Goal: Transaction & Acquisition: Book appointment/travel/reservation

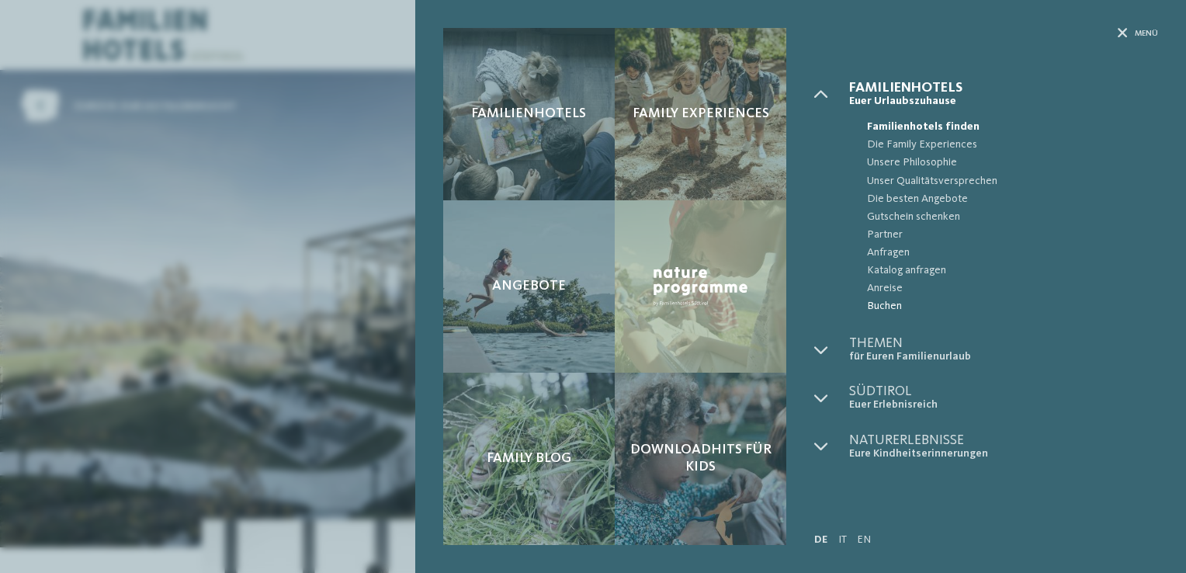
click at [885, 309] on span "Buchen" at bounding box center [1012, 306] width 291 height 18
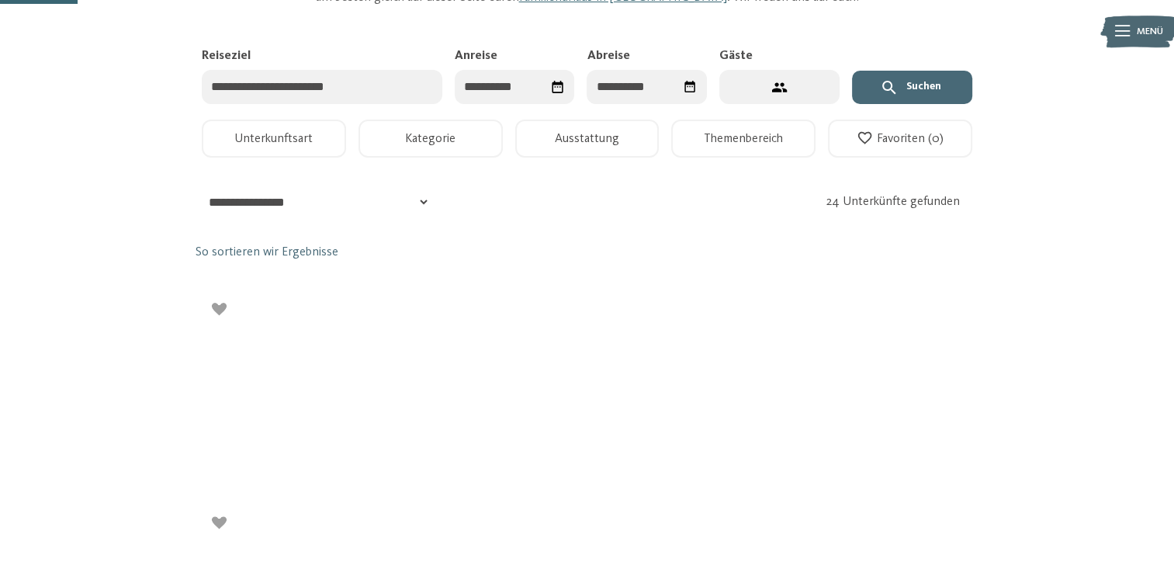
scroll to position [175, 0]
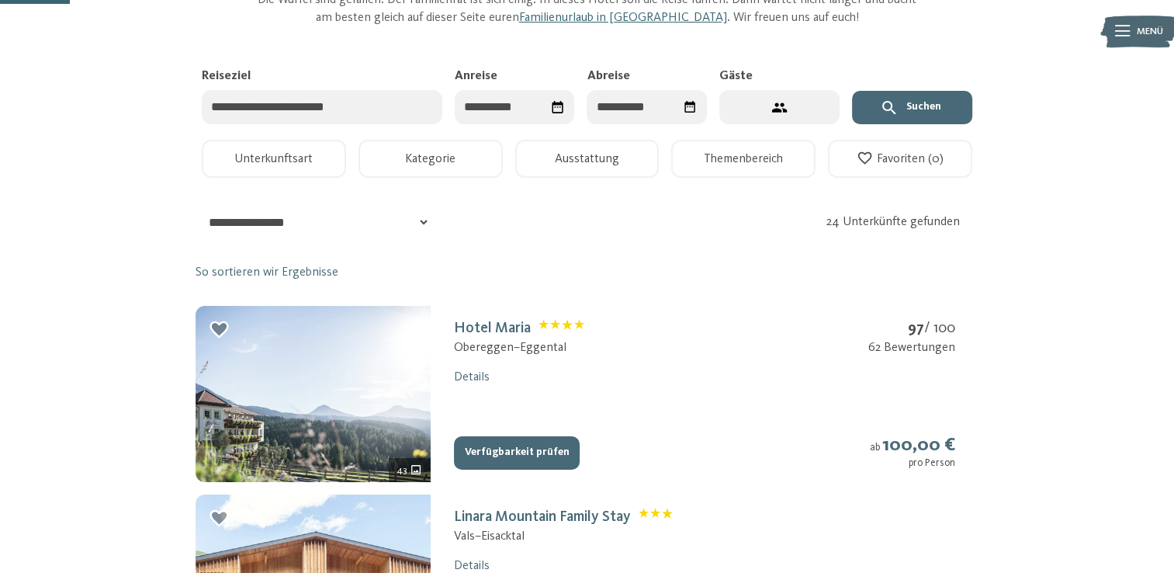
click at [526, 105] on input "Anreise" at bounding box center [515, 107] width 120 height 35
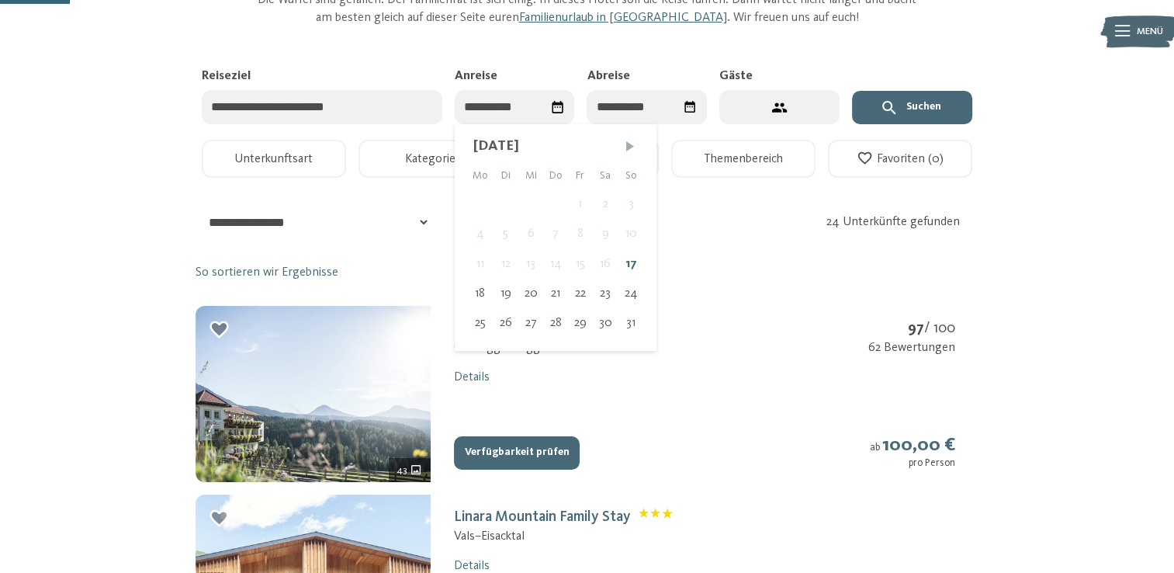
click at [626, 142] on span "Nächster Monat" at bounding box center [631, 146] width 16 height 16
click at [626, 142] on span "Nächster Monat" at bounding box center [630, 146] width 16 height 16
click at [624, 268] on div "19" at bounding box center [629, 263] width 25 height 29
type input "**********"
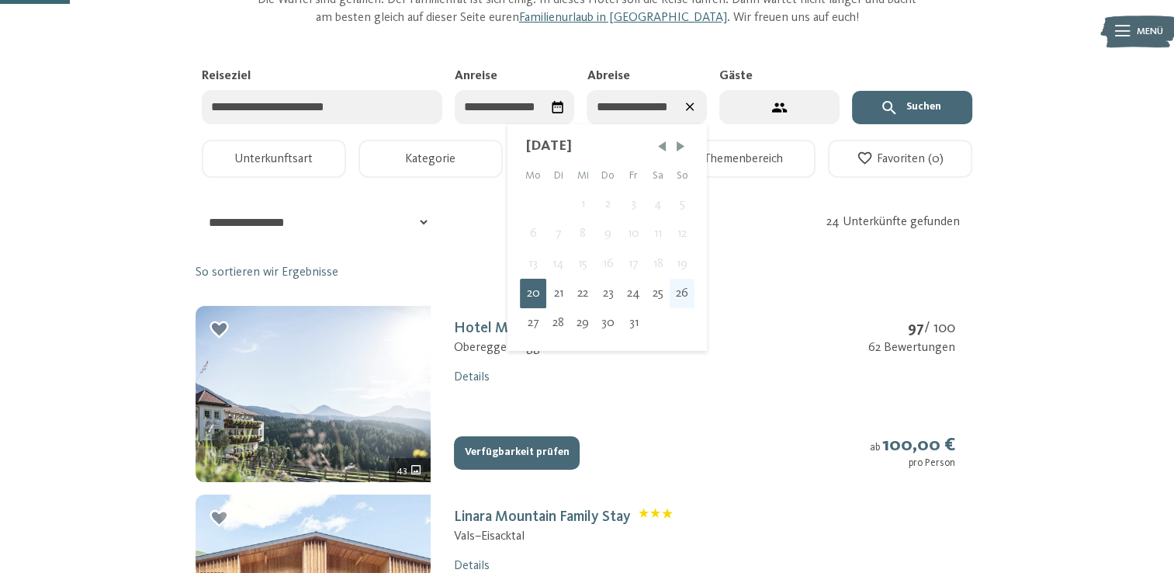
click at [684, 293] on div "26" at bounding box center [682, 293] width 25 height 29
type input "**********"
click at [807, 102] on button "2 Gäste – 1 Zimmer" at bounding box center [780, 107] width 120 height 35
select select "*"
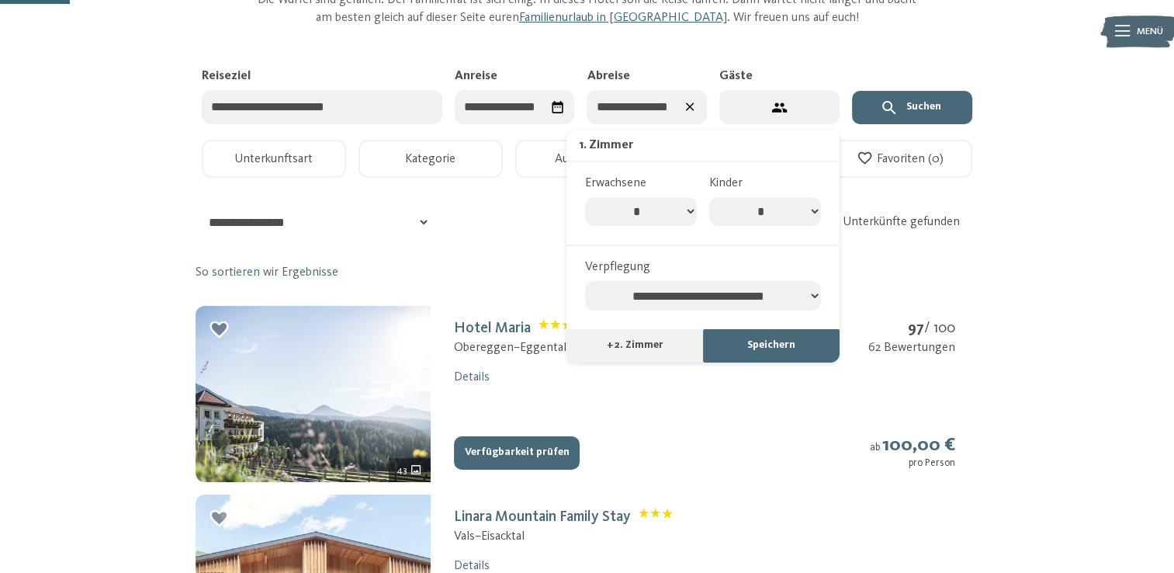
click at [784, 208] on select "* * * * * * * *" at bounding box center [765, 211] width 112 height 29
select select "*"
click at [709, 197] on select "* * * * * * * *" at bounding box center [765, 211] width 112 height 29
select select "*"
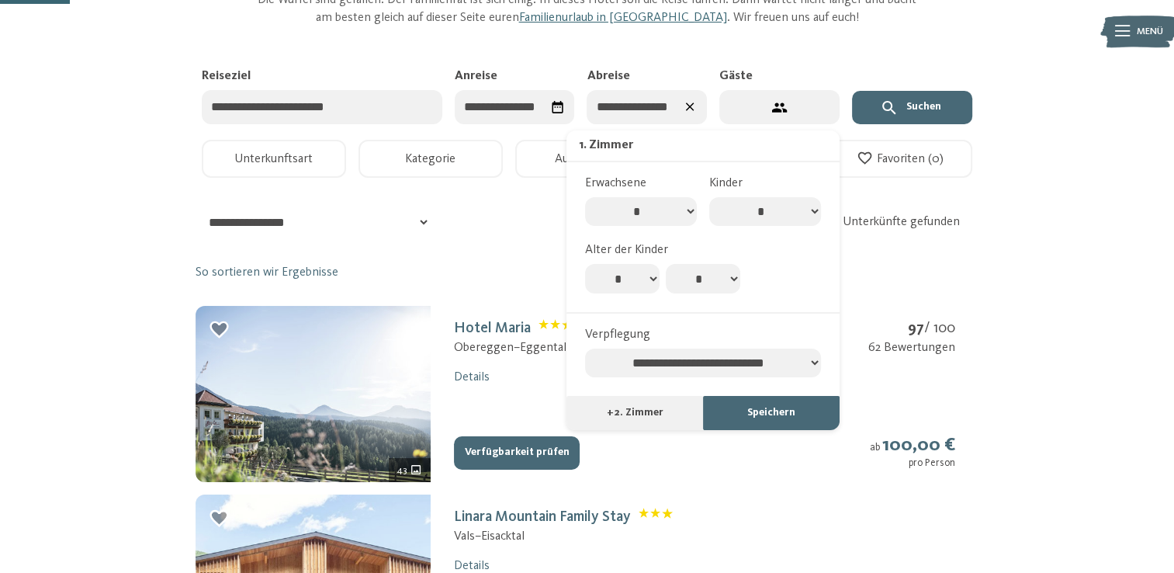
click at [642, 276] on select "* * * * * * * * * * ** ** ** ** ** ** ** **" at bounding box center [622, 278] width 75 height 29
select select "*"
click at [585, 264] on select "* * * * * * * * * * ** ** ** ** ** ** ** **" at bounding box center [622, 278] width 75 height 29
click at [705, 275] on select "* * * * * * * * * * ** ** ** ** ** ** ** **" at bounding box center [703, 278] width 75 height 29
select select "*"
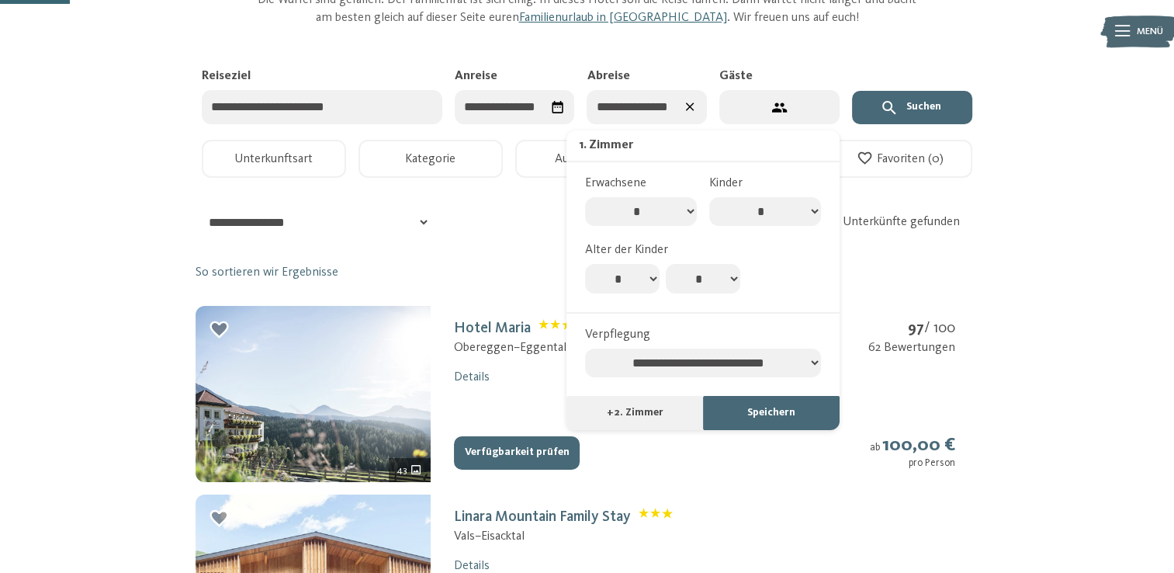
click at [666, 264] on select "* * * * * * * * * * ** ** ** ** ** ** ** **" at bounding box center [703, 278] width 75 height 29
click at [935, 110] on button "Suchen" at bounding box center [912, 108] width 120 height 34
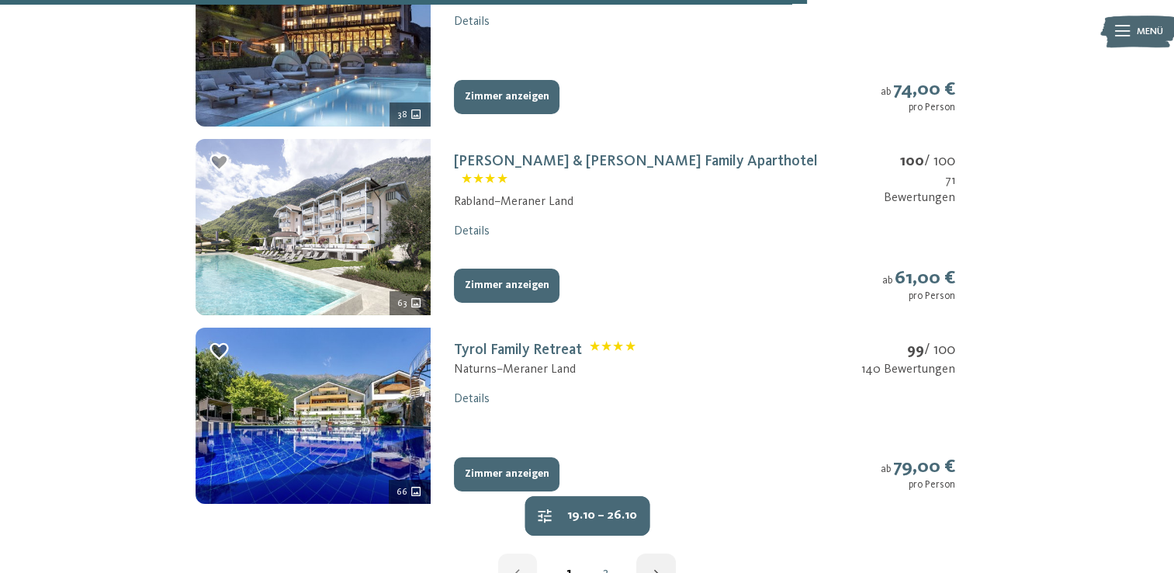
scroll to position [1854, 0]
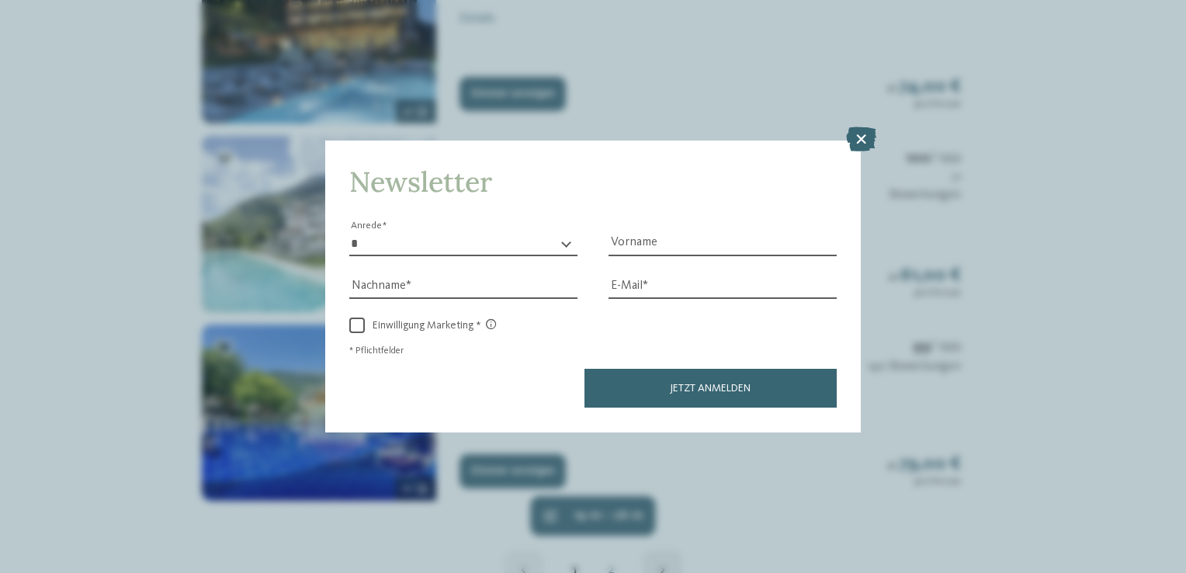
click at [860, 135] on icon at bounding box center [861, 139] width 30 height 25
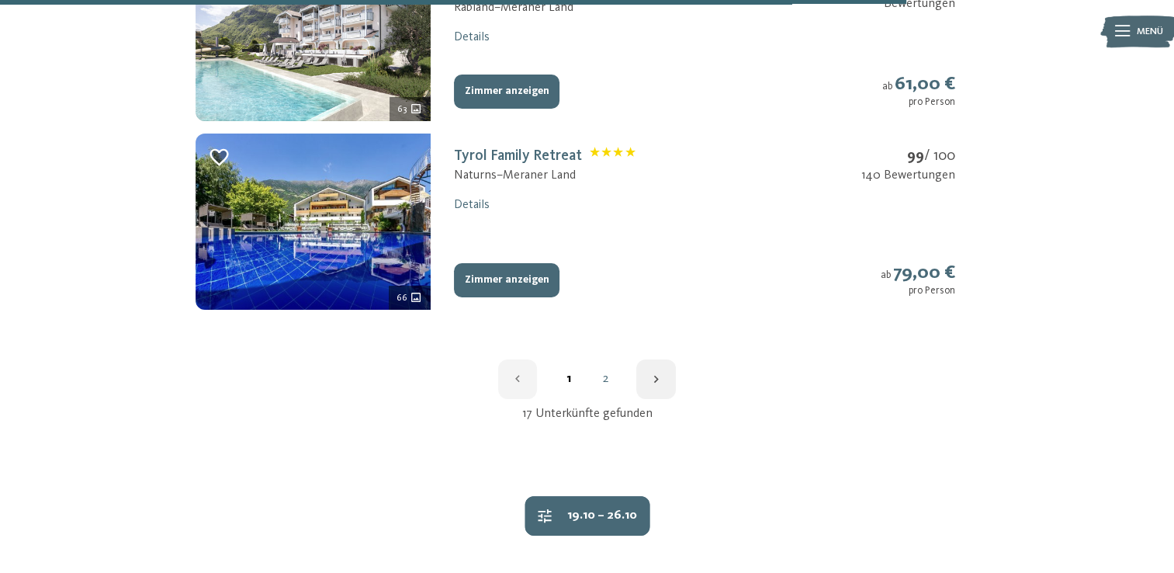
scroll to position [2102, 0]
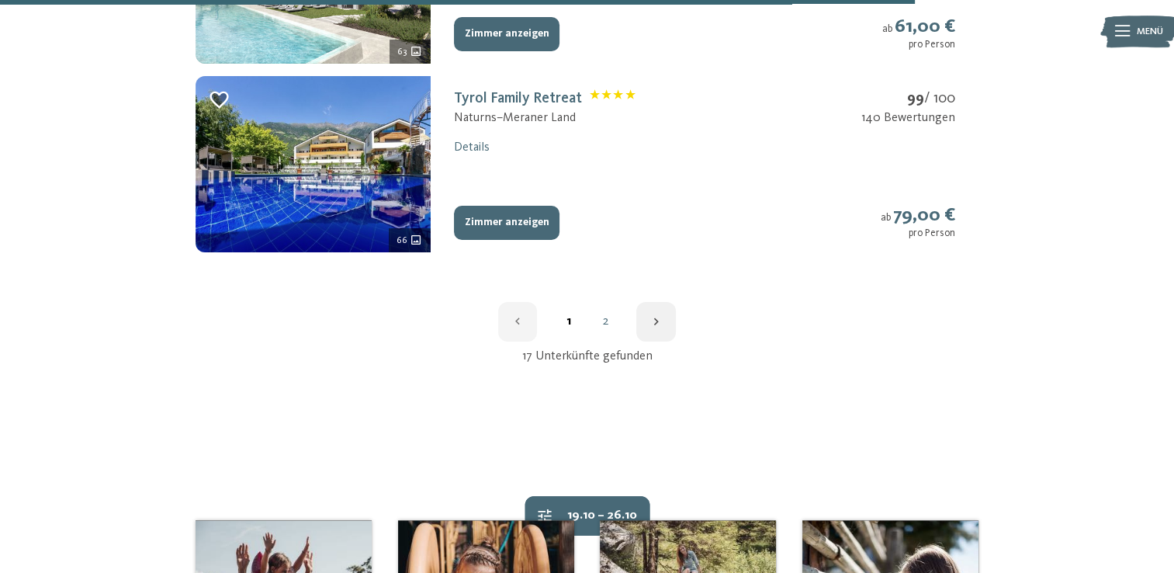
click at [652, 321] on icon "button" at bounding box center [656, 321] width 15 height 15
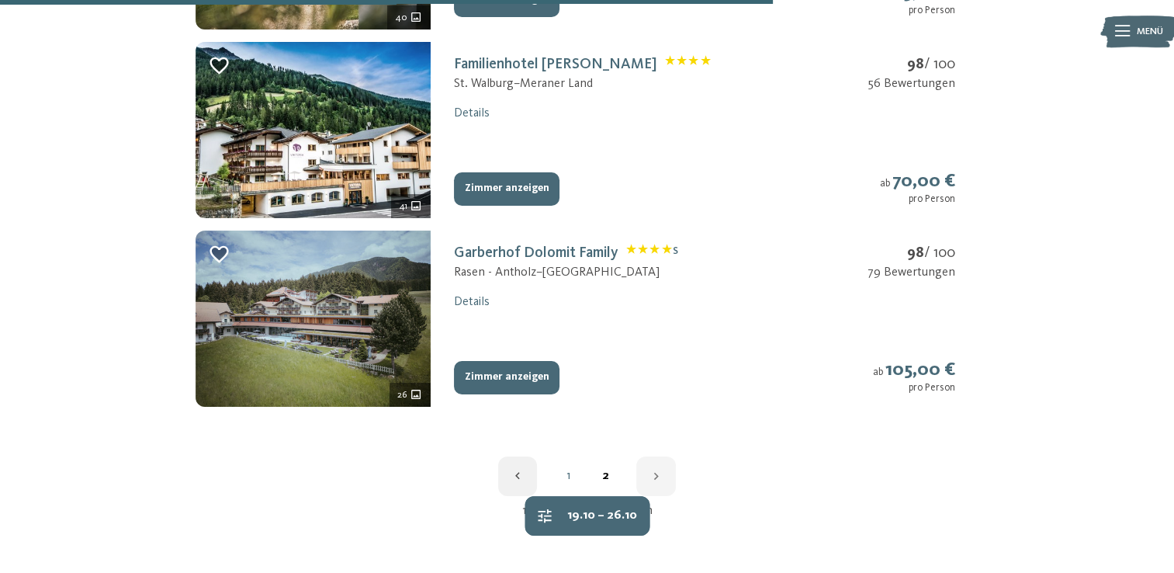
scroll to position [1431, 0]
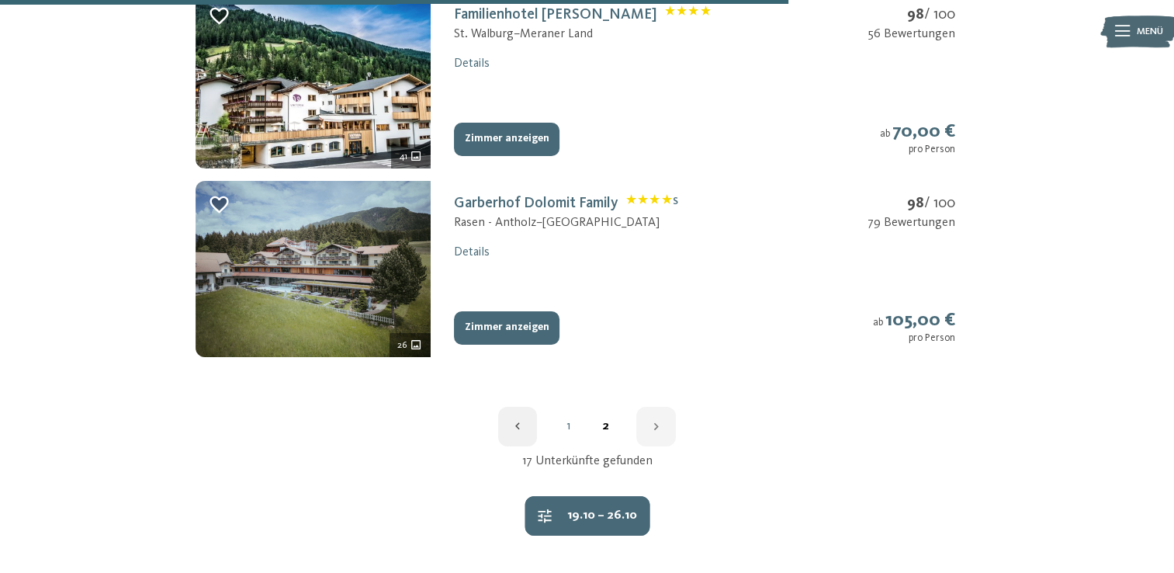
scroll to position [300, 0]
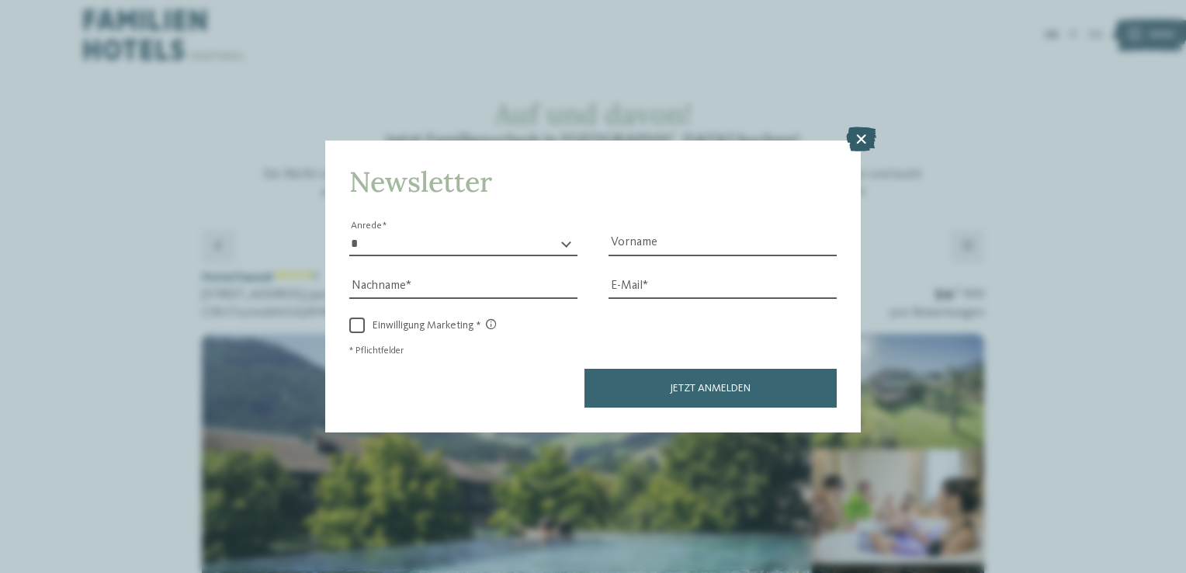
click at [854, 134] on icon at bounding box center [861, 139] width 30 height 25
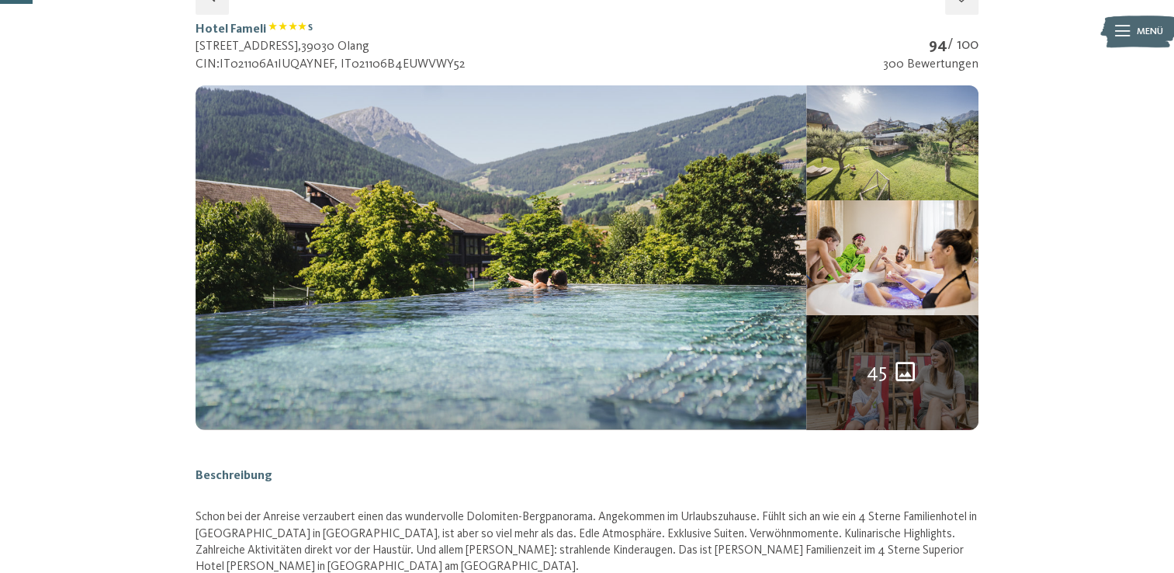
scroll to position [259, 0]
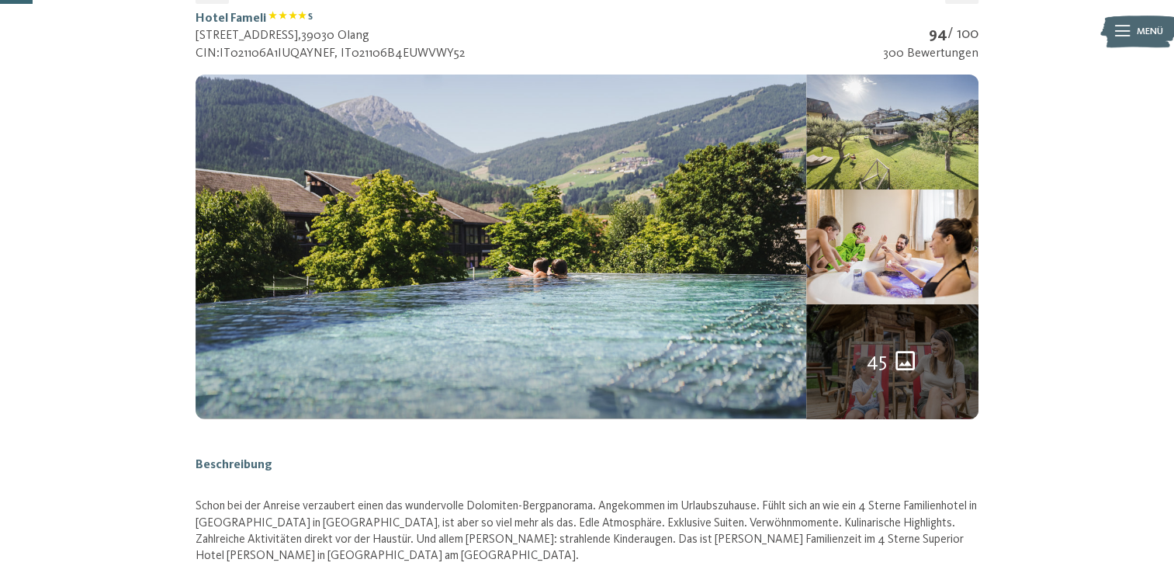
click at [910, 352] on icon "45 weitere Bilder" at bounding box center [905, 360] width 19 height 19
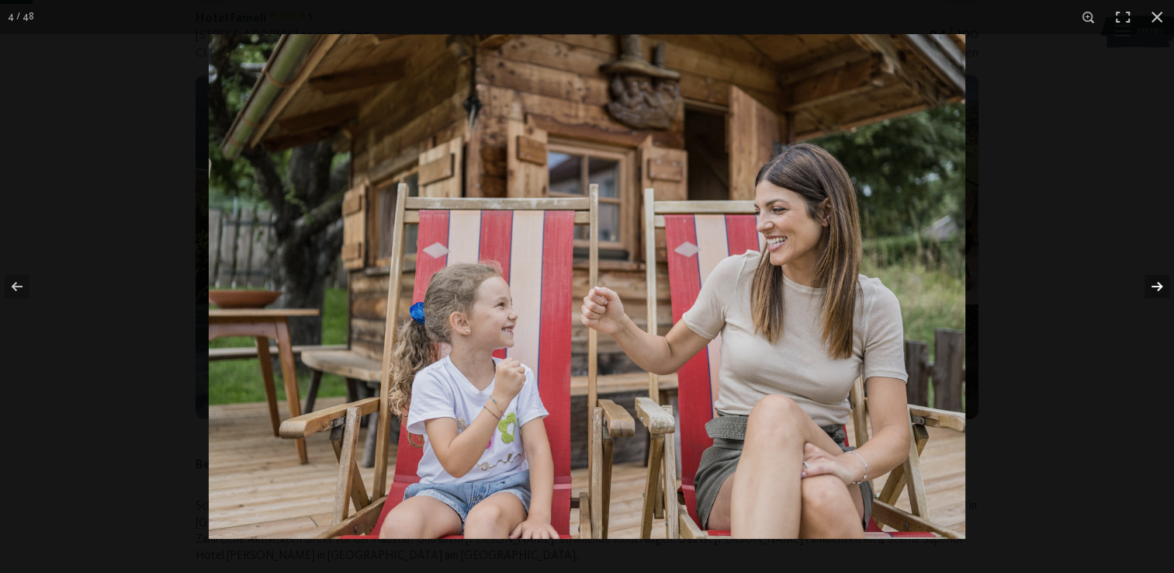
click at [1164, 281] on button "button" at bounding box center [1147, 287] width 54 height 78
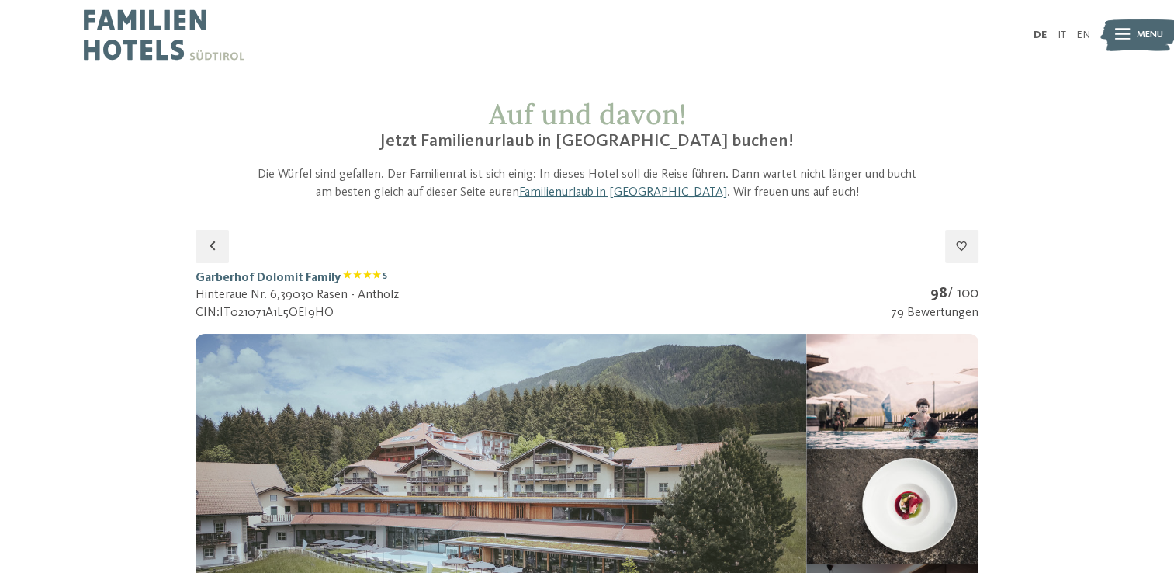
click at [482, 449] on img at bounding box center [501, 506] width 611 height 344
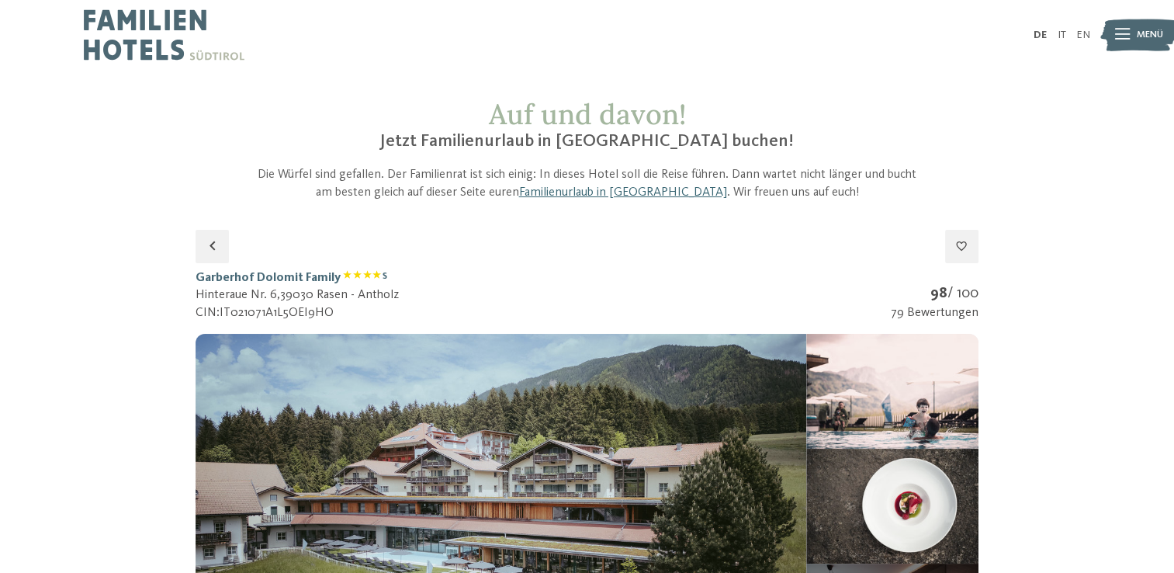
click at [0, 0] on button "button" at bounding box center [0, 0] width 0 height 0
